Goal: Transaction & Acquisition: Download file/media

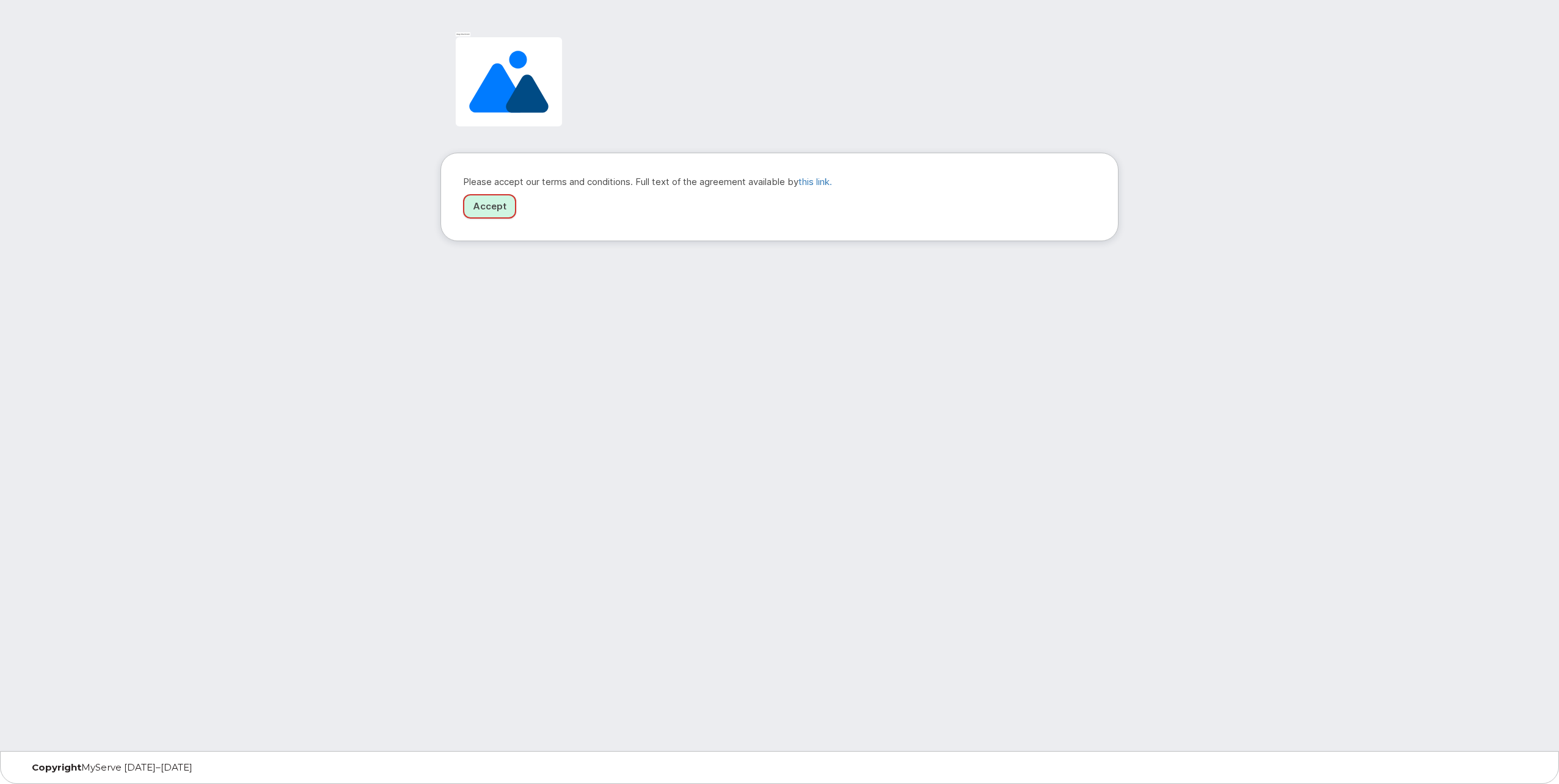
click at [493, 212] on link "Accept" at bounding box center [489, 206] width 53 height 25
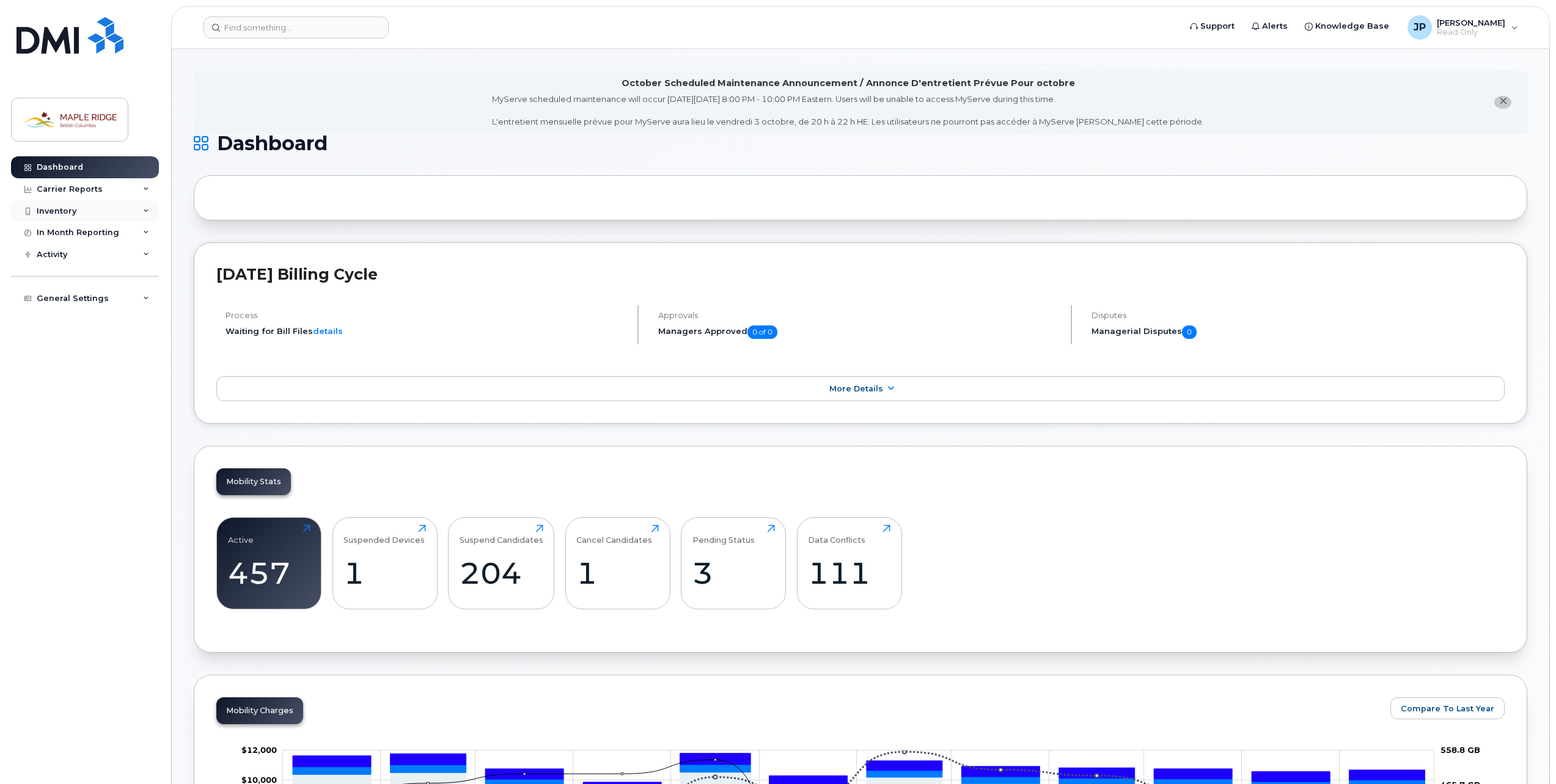
click at [134, 210] on div "Inventory" at bounding box center [84, 211] width 148 height 22
click at [144, 278] on icon at bounding box center [146, 280] width 6 height 6
click at [145, 278] on icon at bounding box center [146, 280] width 6 height 6
click at [141, 305] on div "Activity" at bounding box center [84, 301] width 148 height 22
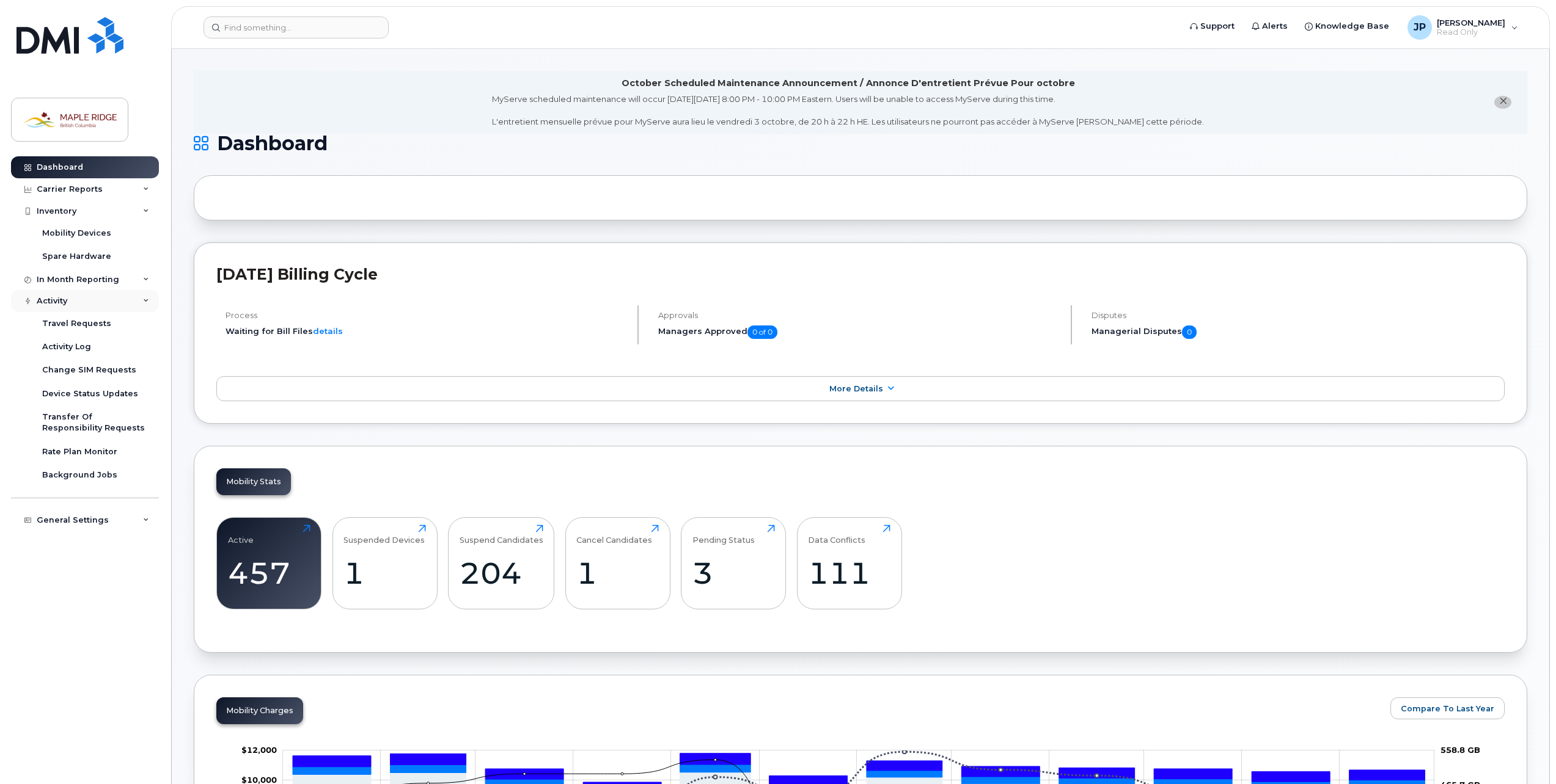
click at [141, 305] on div "Activity" at bounding box center [84, 301] width 148 height 22
click at [124, 298] on div "Activity" at bounding box center [84, 301] width 148 height 22
click at [329, 329] on link "details" at bounding box center [328, 331] width 30 height 10
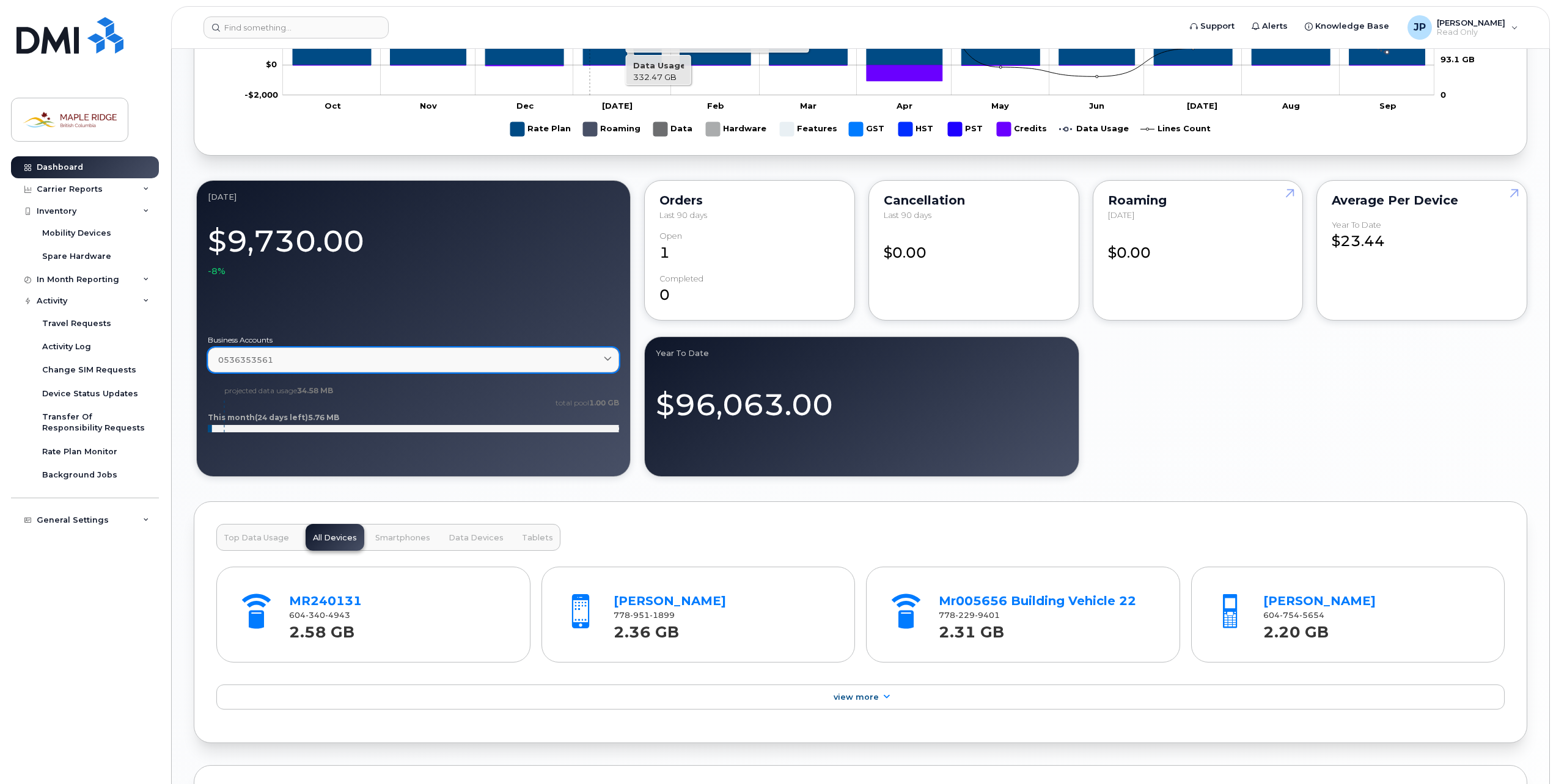
scroll to position [1100, 0]
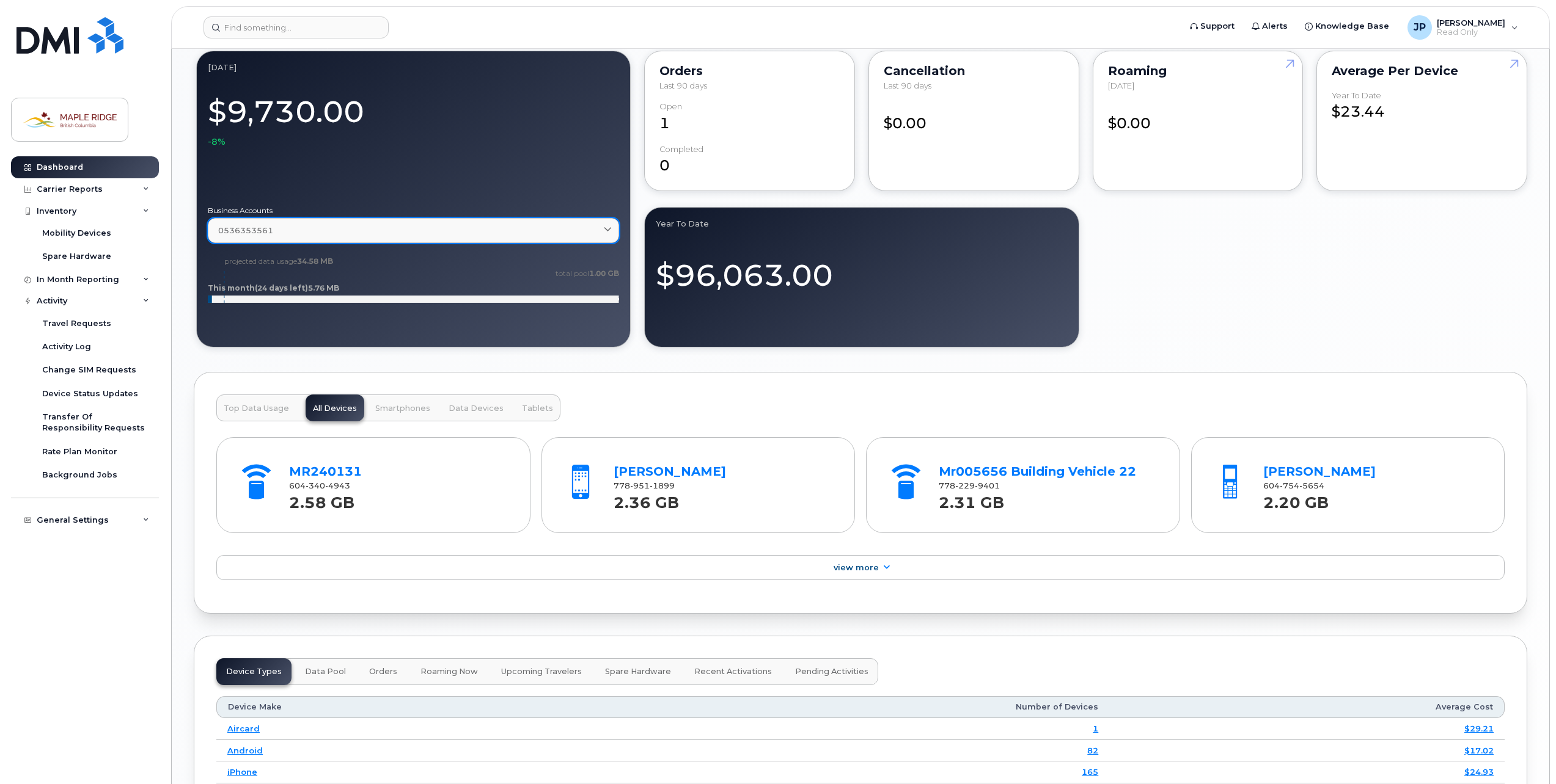
click at [594, 231] on div "0536353561" at bounding box center [413, 231] width 391 height 11
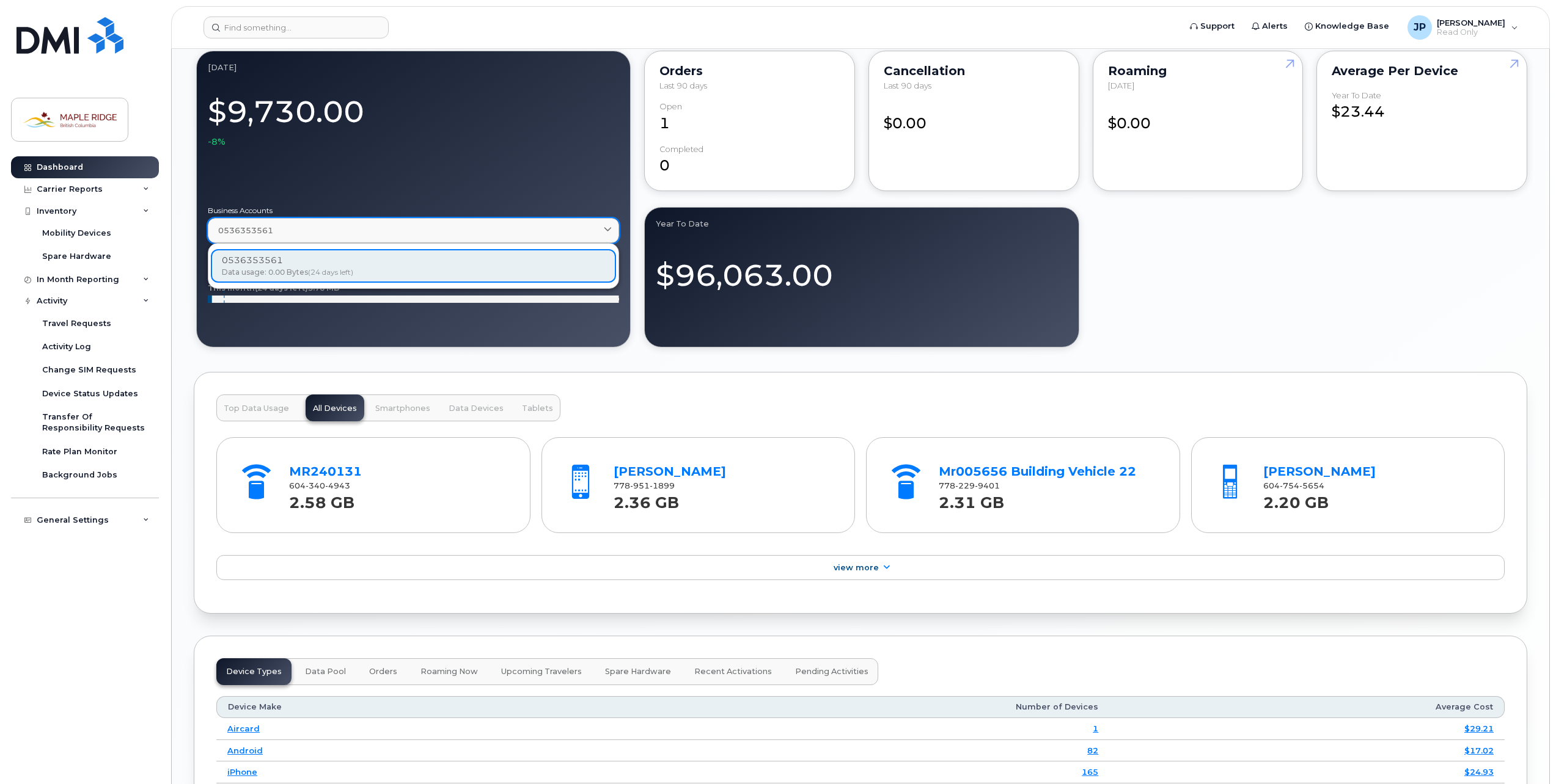
click at [594, 231] on div "0536353561" at bounding box center [413, 231] width 391 height 11
click at [434, 267] on div "0536353561 Data usage: 0.00 Bytes (24 days left)" at bounding box center [413, 266] width 405 height 34
click at [1180, 268] on div "[DATE] $9,730.00 -8% Business Accounts 0536353561 0536353561 Data usage: 0.00 B…" at bounding box center [860, 199] width 1334 height 302
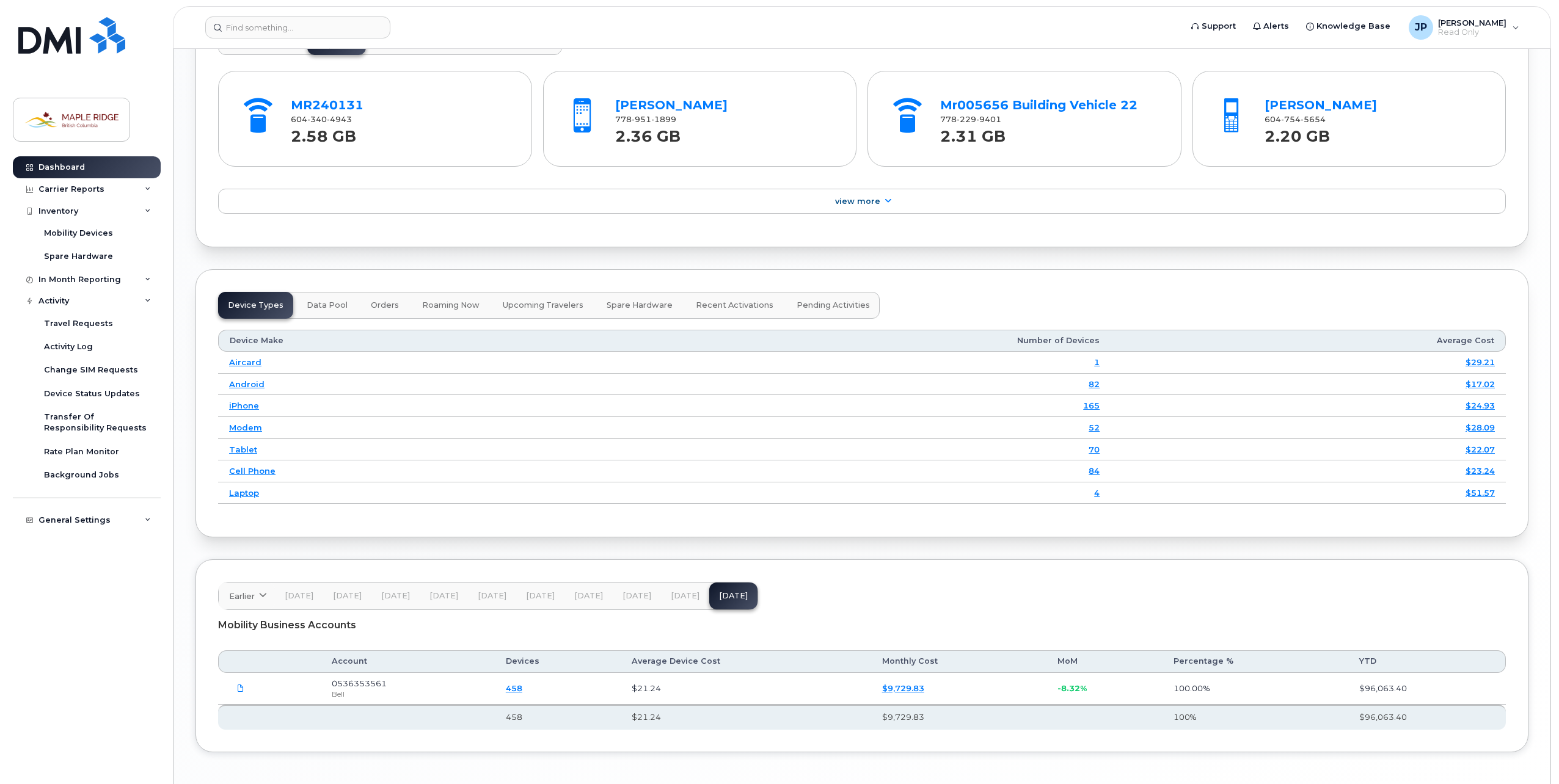
scroll to position [1514, 0]
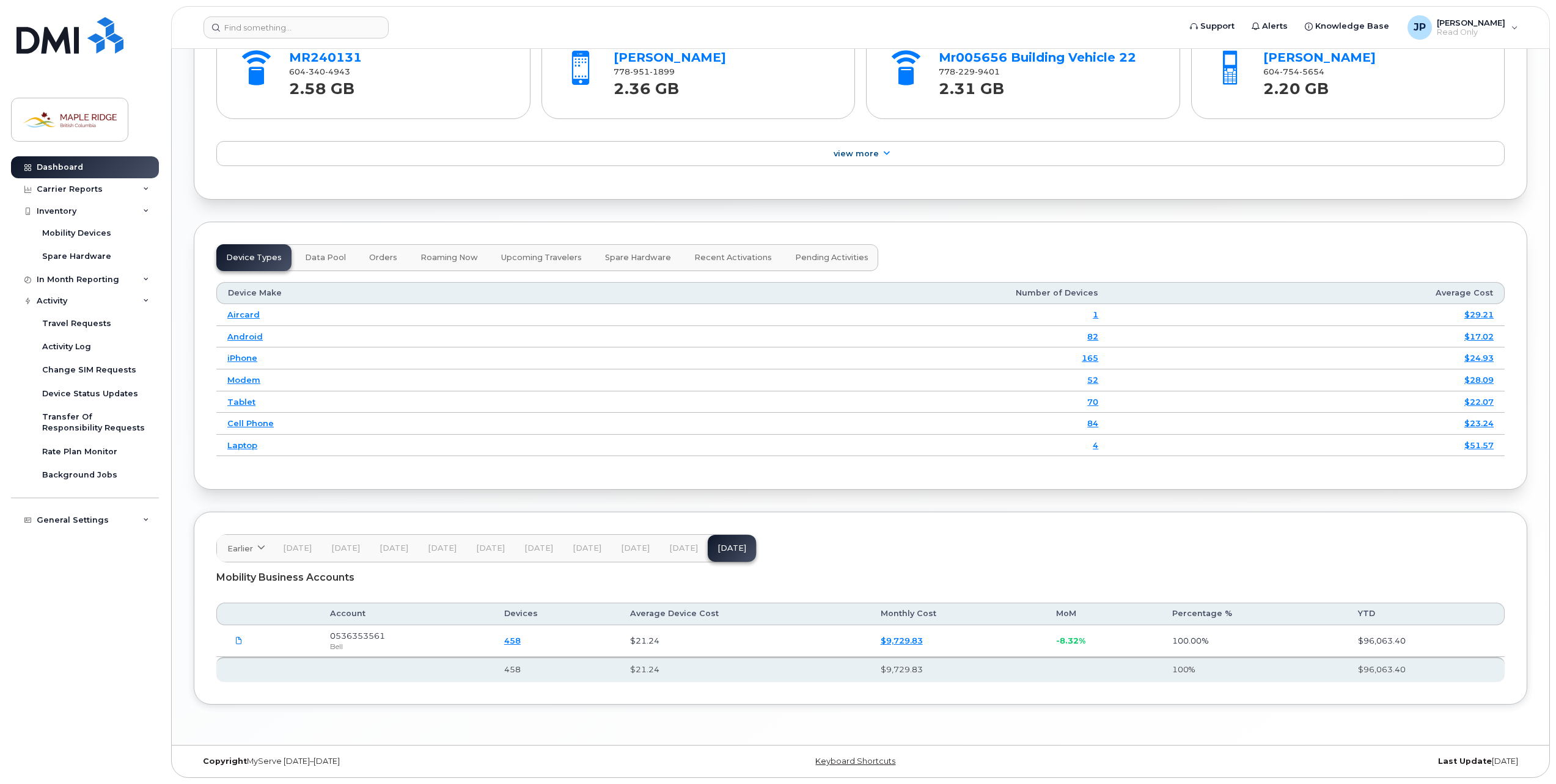
click at [677, 549] on span "[DATE]" at bounding box center [684, 548] width 29 height 10
click at [914, 636] on link "$10,612.66" at bounding box center [902, 641] width 48 height 10
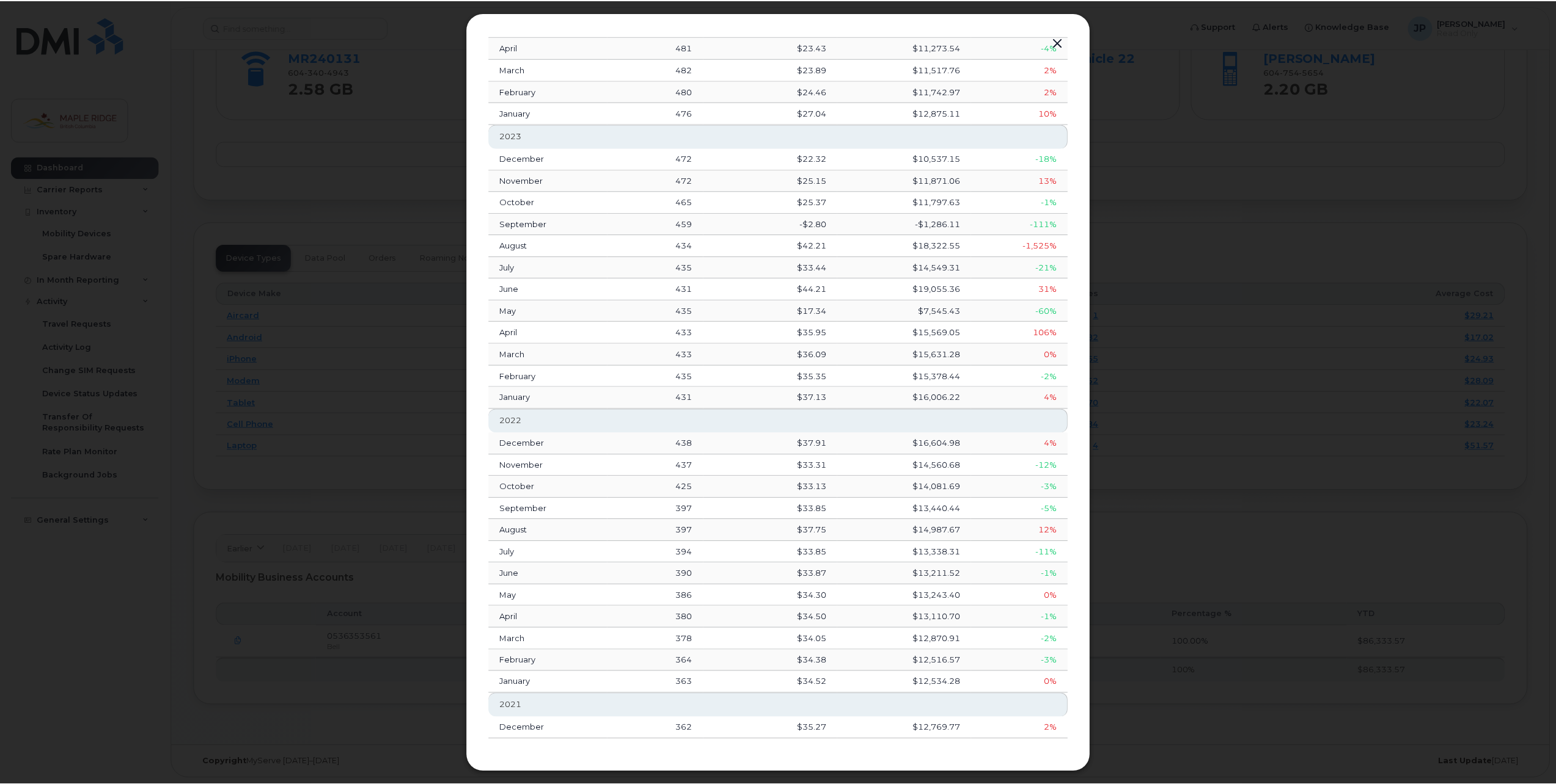
scroll to position [489, 0]
click at [1063, 40] on button "button" at bounding box center [1060, 43] width 19 height 17
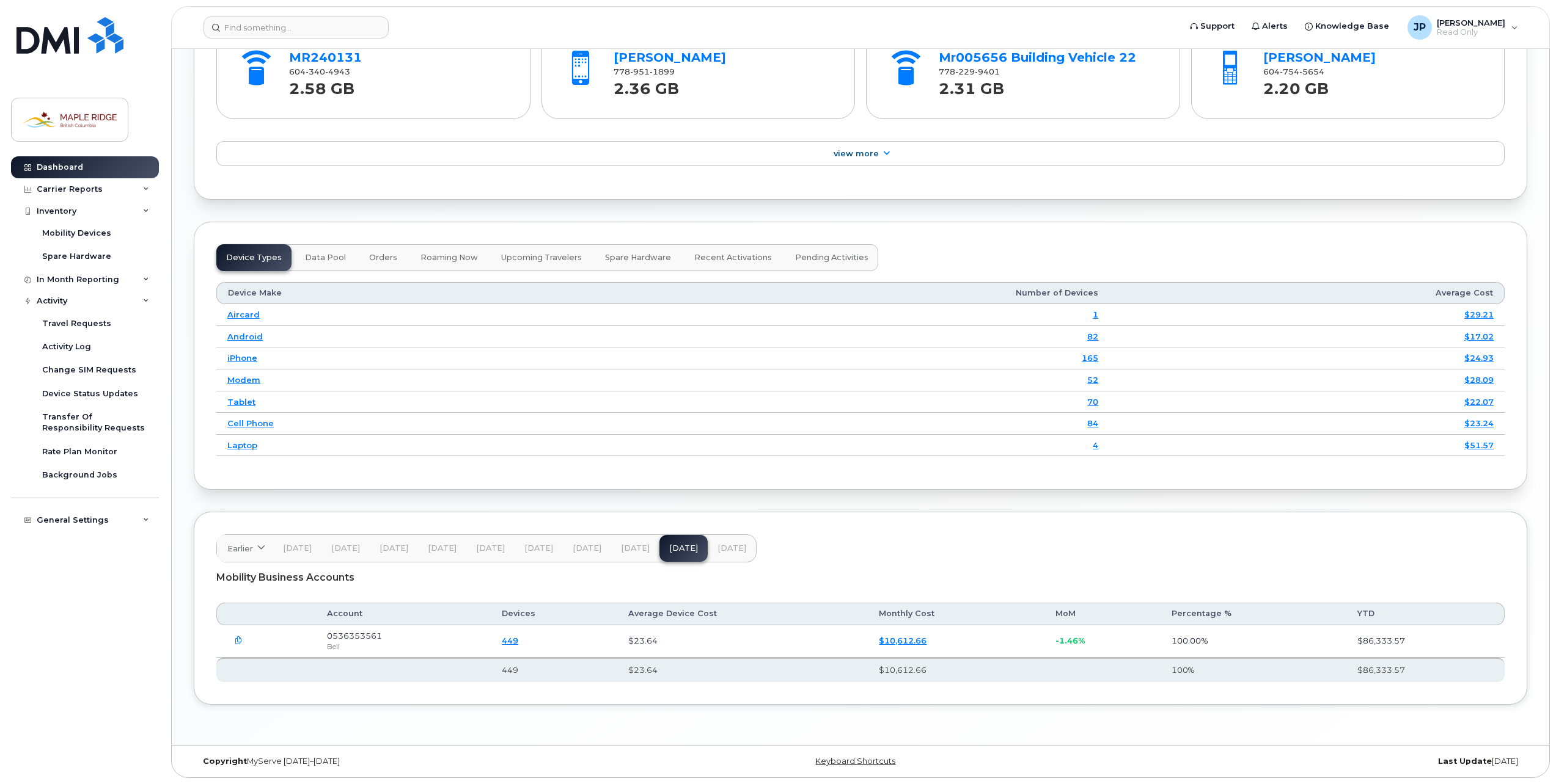
click at [239, 640] on icon "button" at bounding box center [239, 640] width 8 height 8
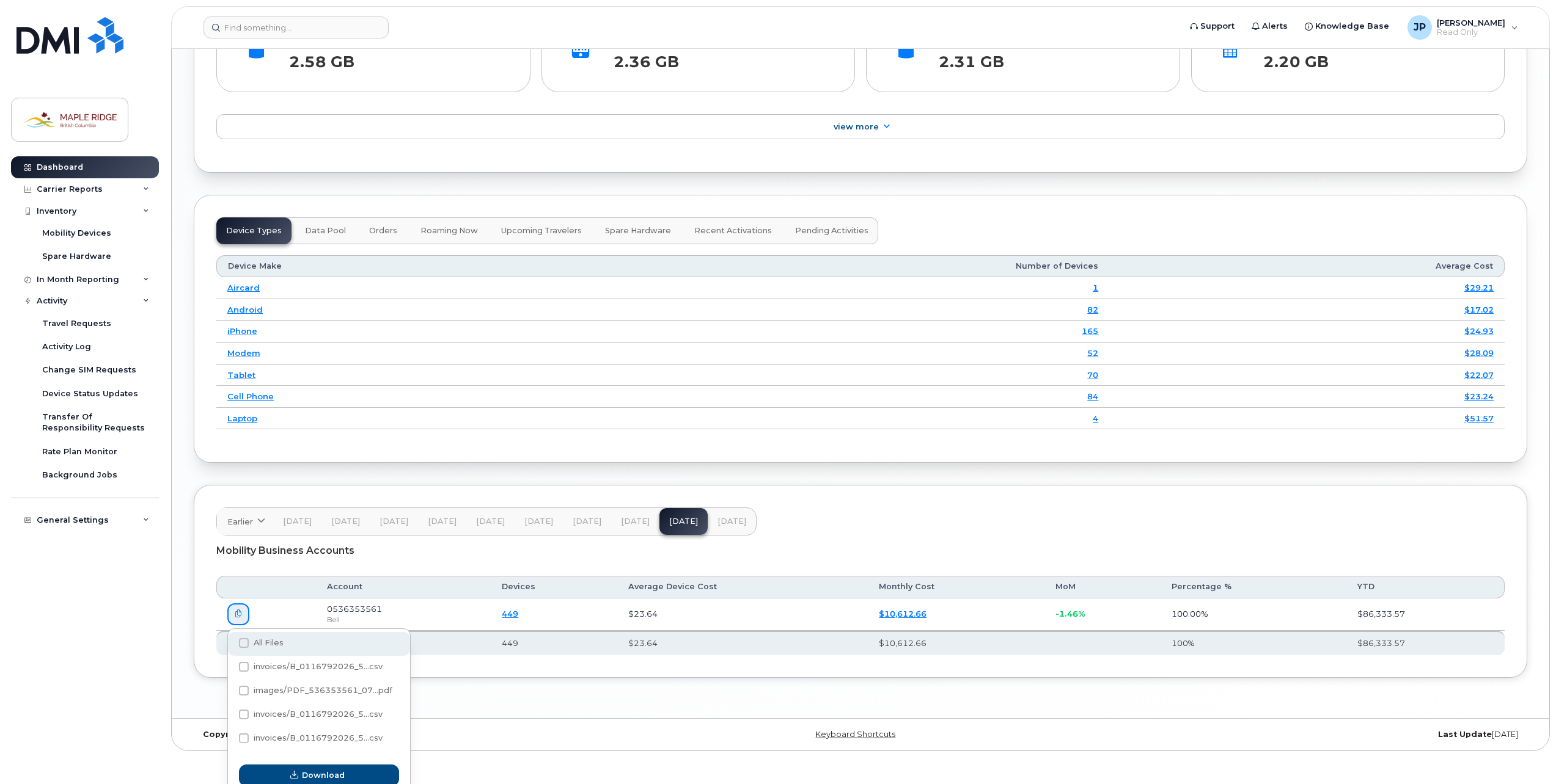
scroll to position [1551, 0]
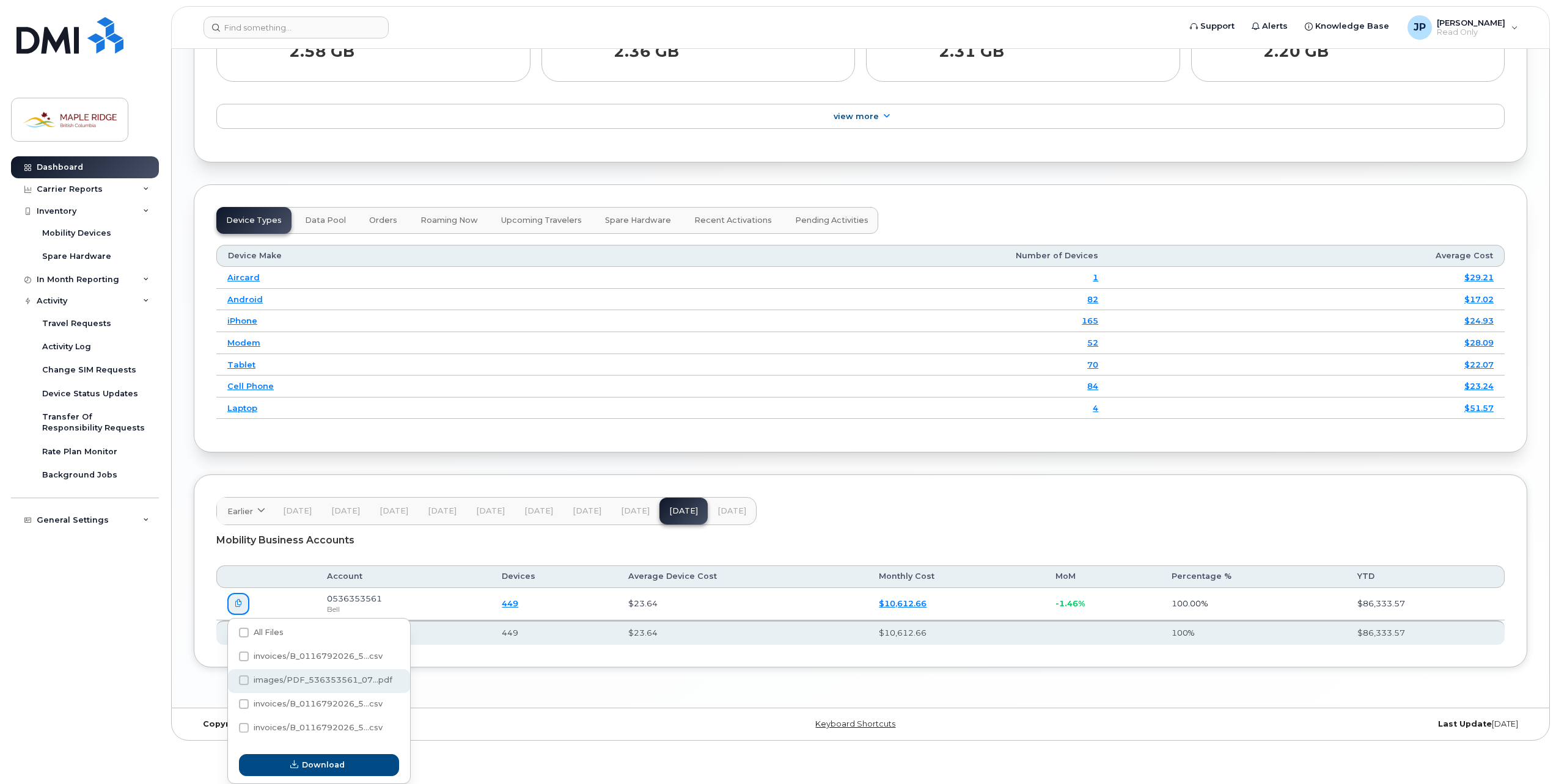
click at [270, 678] on span "images/PDF_536353561_07...pdf" at bounding box center [323, 680] width 139 height 9
click at [231, 678] on input "images/PDF_536353561_07...pdf" at bounding box center [227, 681] width 6 height 6
checkbox input "true"
click at [351, 769] on button "Download" at bounding box center [319, 765] width 160 height 22
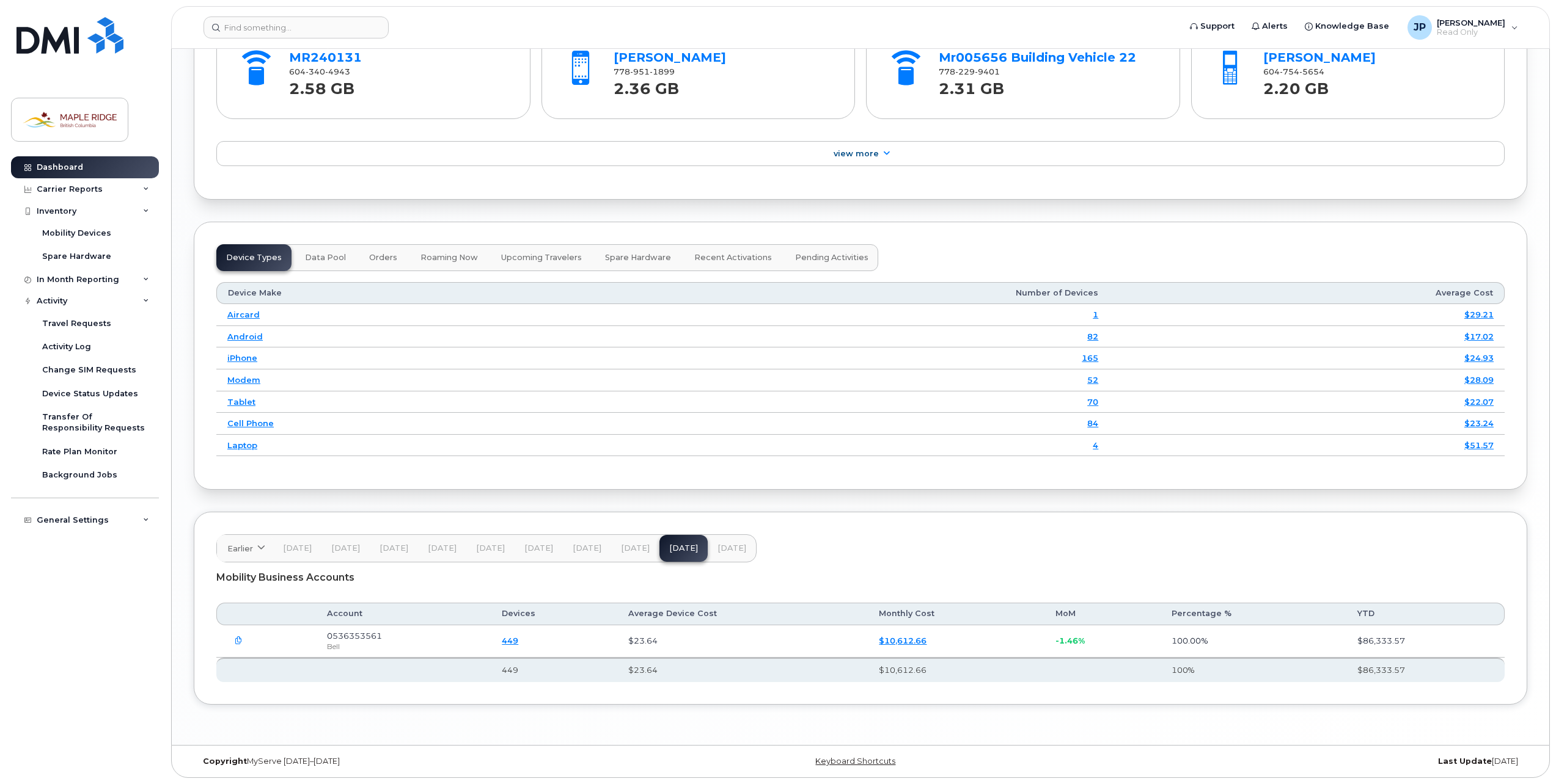
scroll to position [1507, 0]
